Goal: Information Seeking & Learning: Learn about a topic

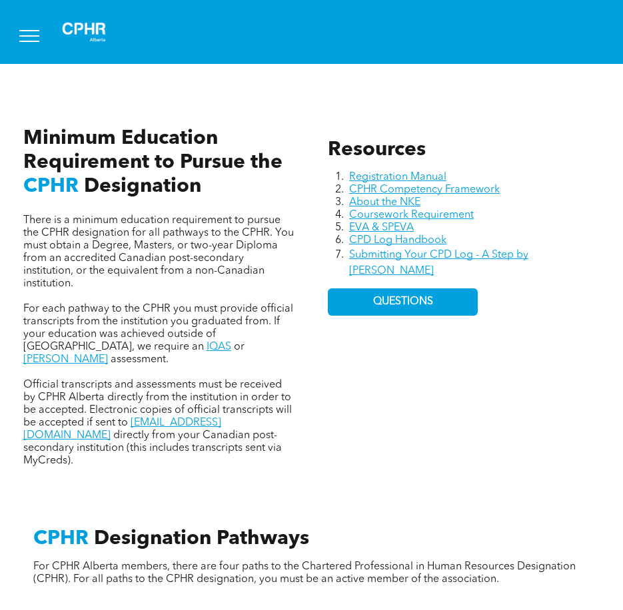
scroll to position [471, 0]
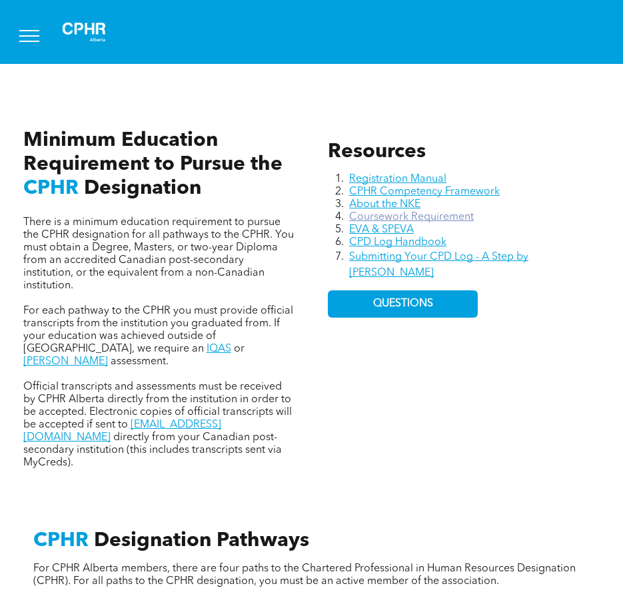
click at [435, 215] on link "Coursework Requirement" at bounding box center [411, 217] width 125 height 11
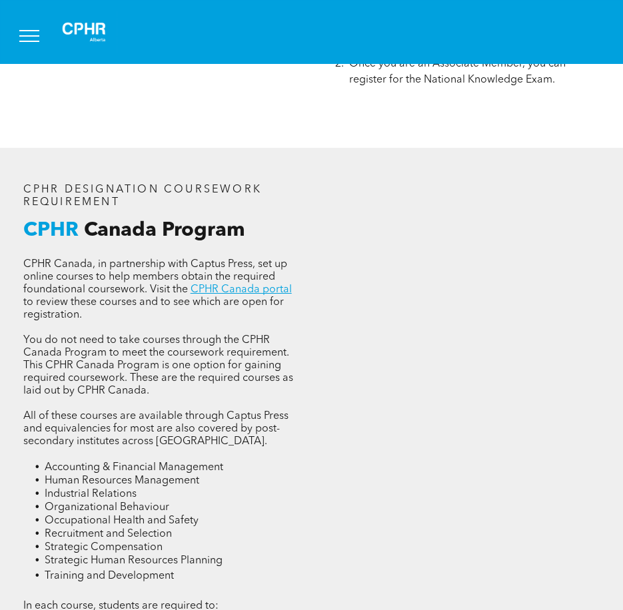
scroll to position [1654, 0]
click at [249, 285] on link "CPHR Canada portal" at bounding box center [241, 290] width 101 height 11
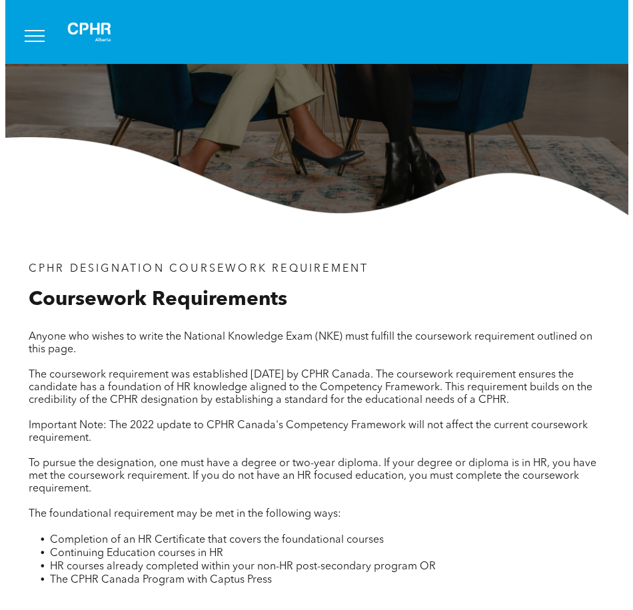
scroll to position [0, 0]
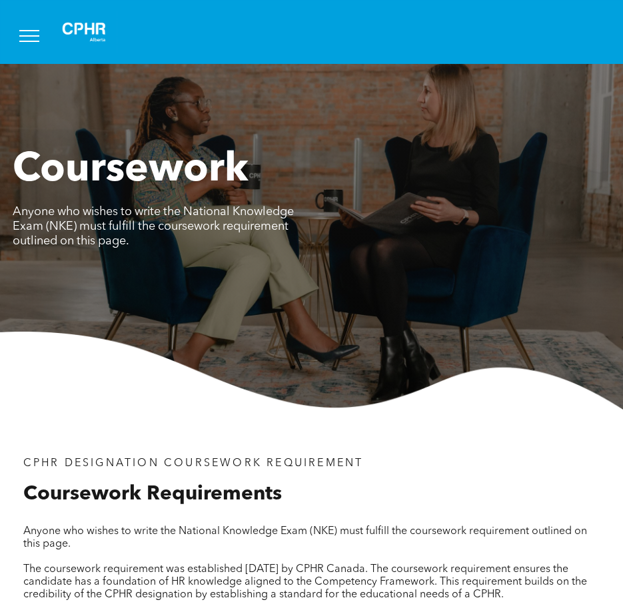
click at [26, 41] on span "menu" at bounding box center [29, 41] width 20 height 1
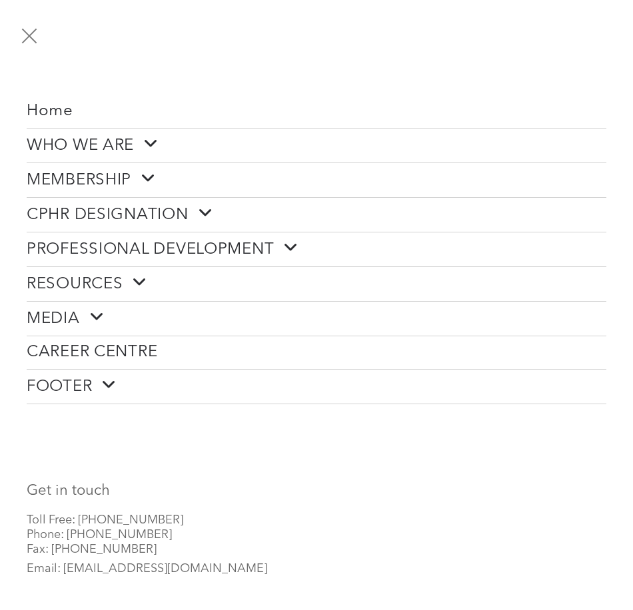
click at [89, 211] on span "CPHR DESIGNATION" at bounding box center [120, 215] width 186 height 21
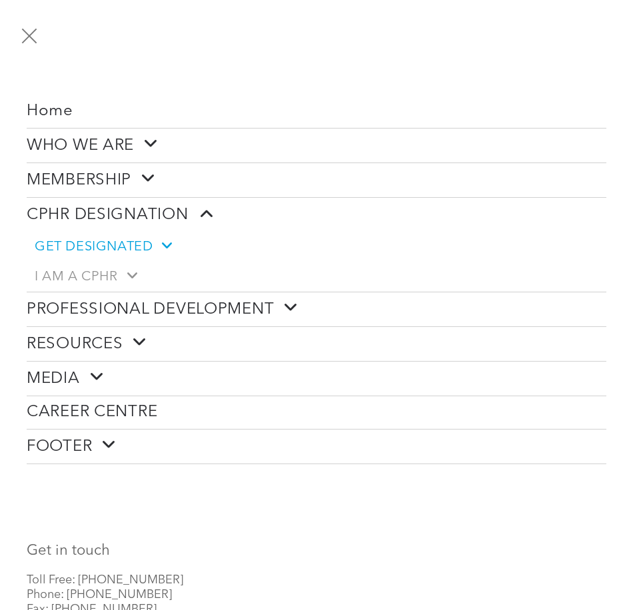
click at [103, 245] on span "GET DESIGNATED" at bounding box center [103, 247] width 137 height 17
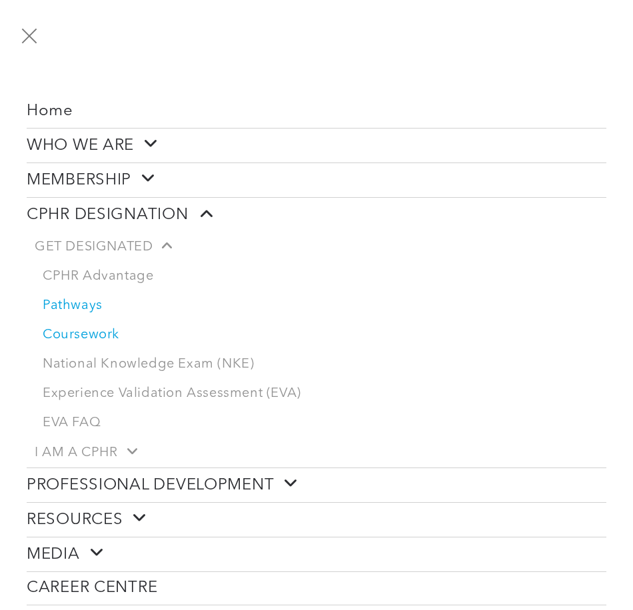
click at [87, 301] on link "Pathways" at bounding box center [321, 305] width 572 height 29
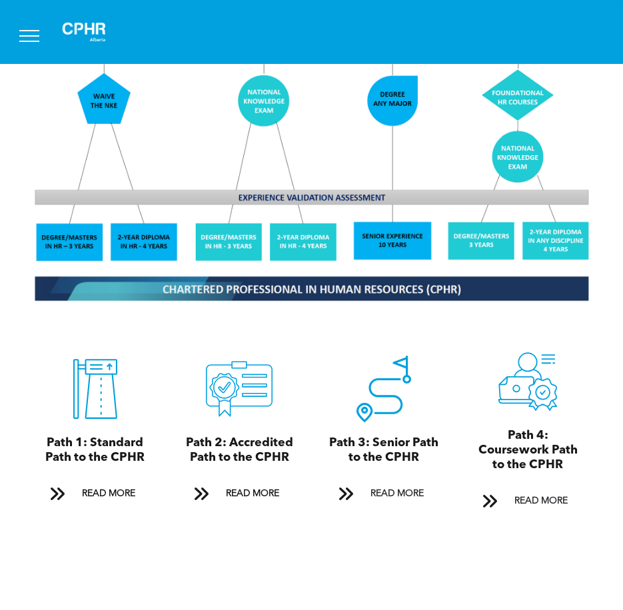
scroll to position [1169, 0]
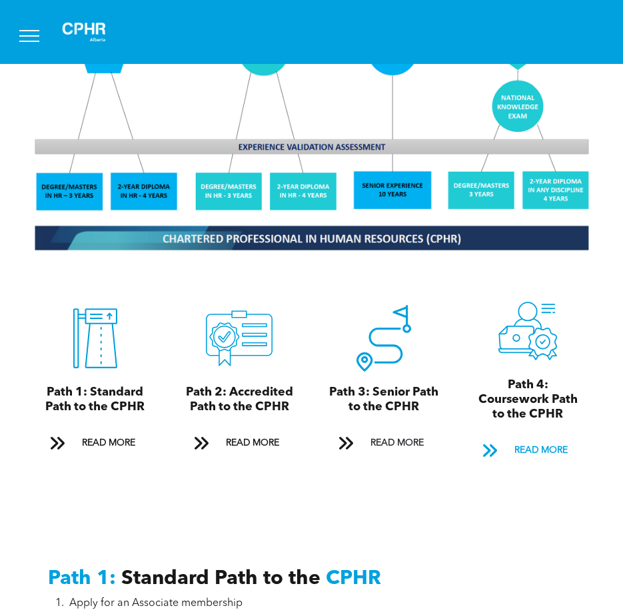
click at [540, 438] on span "READ MORE" at bounding box center [541, 450] width 63 height 25
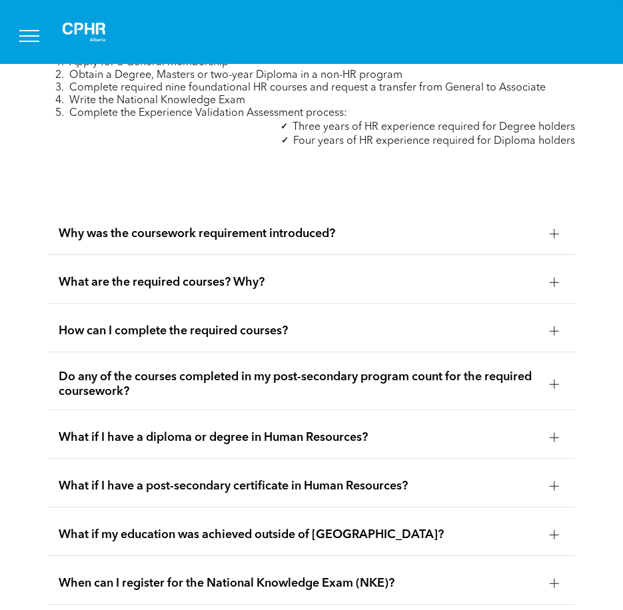
scroll to position [4299, 0]
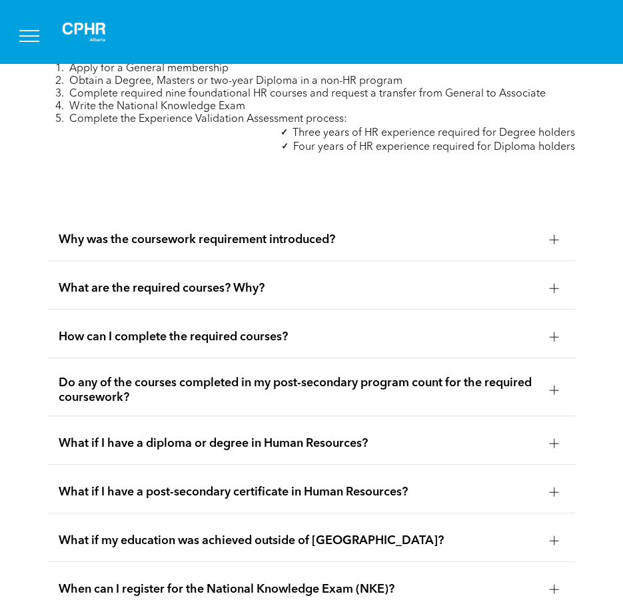
click at [520, 281] on span "What are the required courses? Why?" at bounding box center [299, 288] width 480 height 15
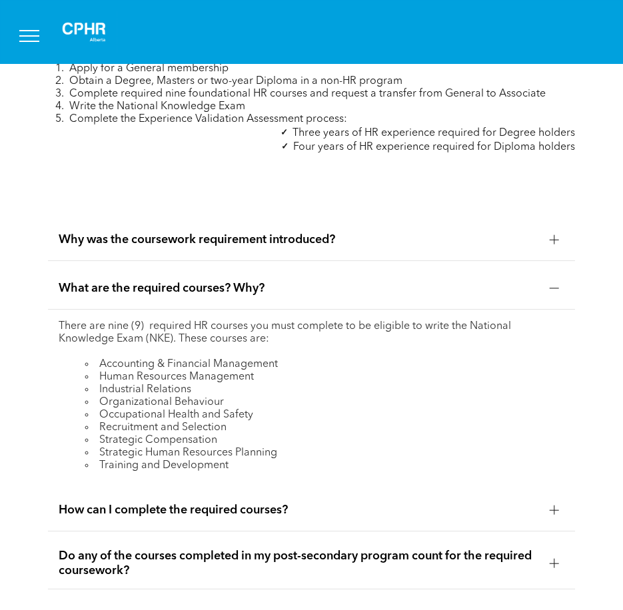
click at [452, 490] on div "How can I complete the required courses?" at bounding box center [311, 511] width 527 height 42
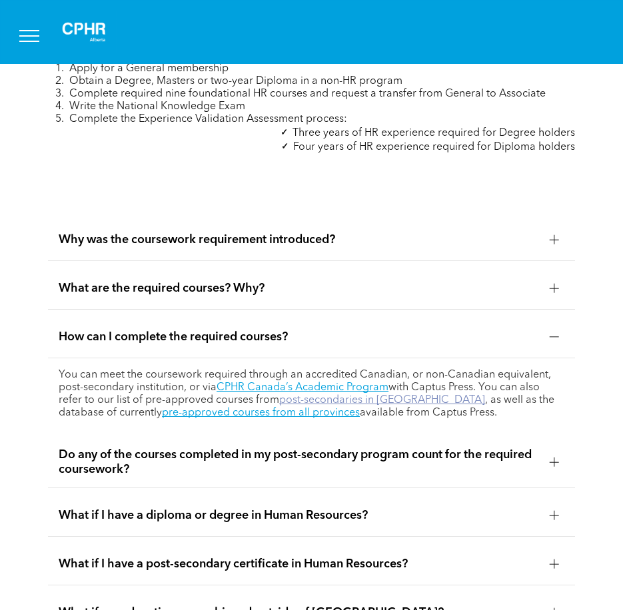
click at [370, 395] on link "post-secondaries in [GEOGRAPHIC_DATA]" at bounding box center [382, 400] width 206 height 11
